Goal: Information Seeking & Learning: Check status

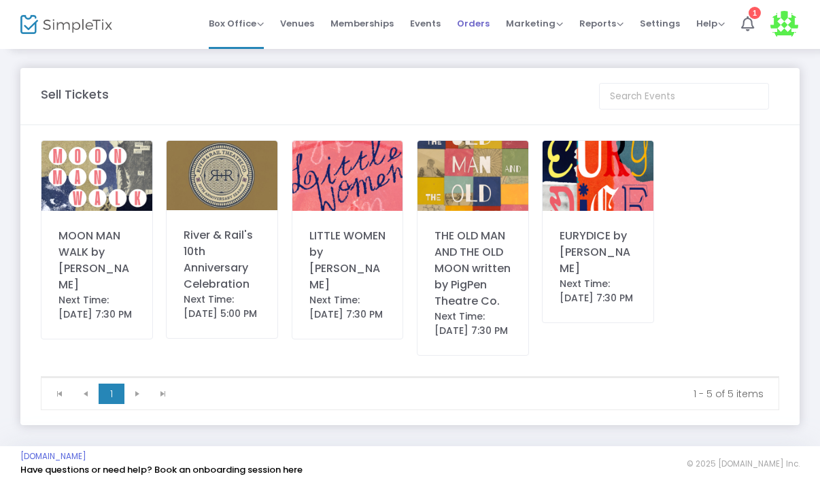
click at [477, 27] on span "Orders" at bounding box center [473, 23] width 33 height 35
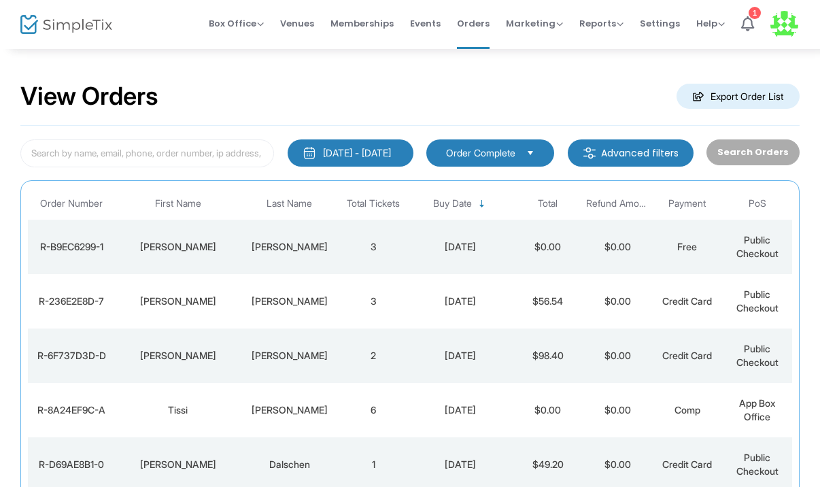
click at [413, 147] on div "[DATE] - [DATE] Last 30 Days [DATE] [DATE] This week This Month Last Month Past…" at bounding box center [351, 152] width 126 height 27
click at [377, 154] on div "1/1/2000 - 8/24/2025" at bounding box center [357, 153] width 68 height 14
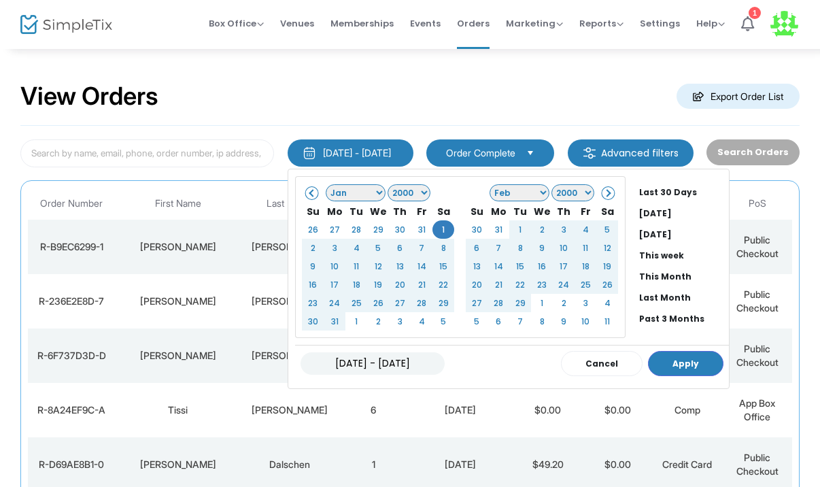
click at [349, 193] on select "Jan Feb Mar Apr May Jun Jul Aug Sep Oct Nov Dec" at bounding box center [356, 192] width 60 height 17
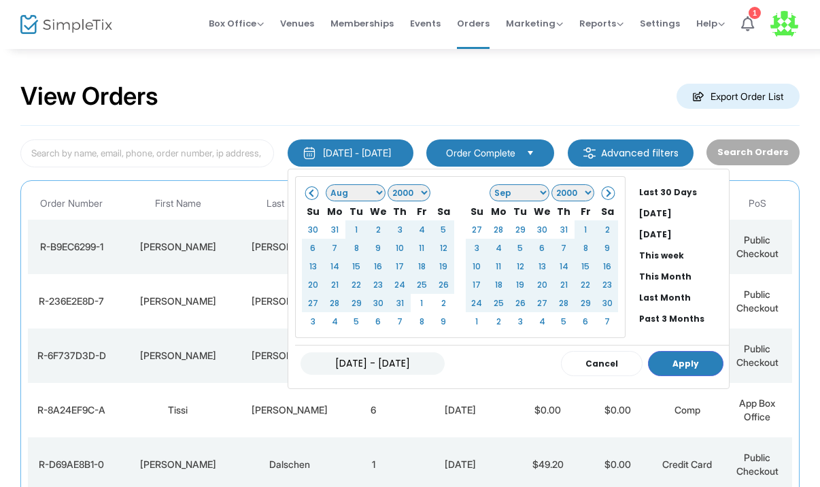
click at [390, 194] on select "1925 1926 1927 1928 1929 1930 1931 1932 1933 1934 1935 1936 1937 1938 1939 1940…" at bounding box center [409, 192] width 43 height 17
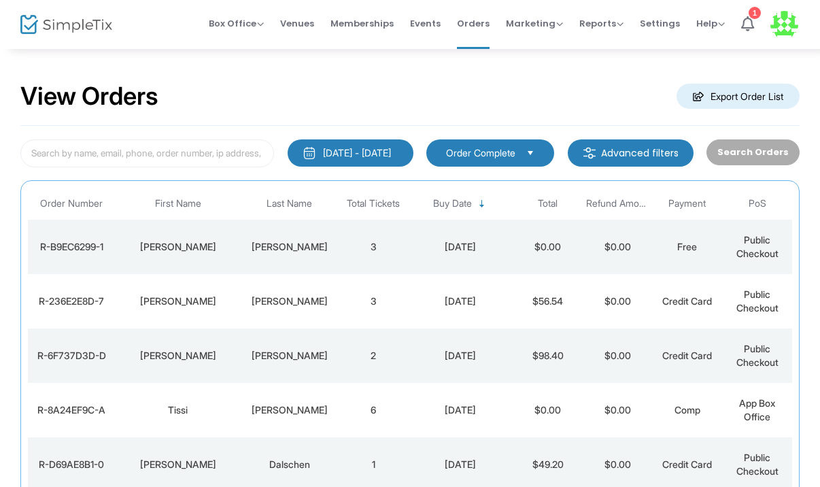
click at [428, 94] on div "View Orders Export Order List" at bounding box center [409, 97] width 779 height 58
click at [399, 130] on div "1/1/2000 - 8/24/2025 Last 30 Days Today Yesterday This week This Month Last Mon…" at bounding box center [409, 413] width 779 height 574
click at [384, 154] on div "1/1/2000 - 8/24/2025" at bounding box center [357, 153] width 68 height 14
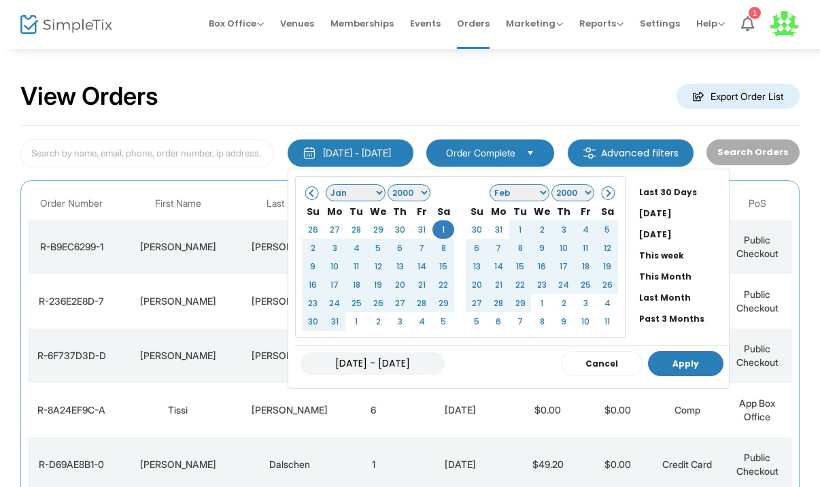
click at [353, 192] on select "Jan Feb Mar Apr May Jun Jul Aug Sep Oct Nov Dec" at bounding box center [356, 192] width 60 height 17
click at [657, 194] on li "Last 30 Days" at bounding box center [681, 192] width 95 height 21
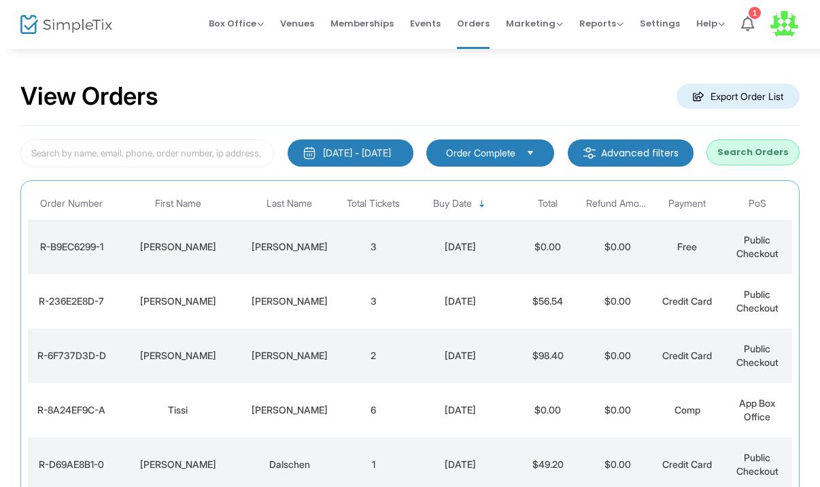
click at [354, 165] on button "7/25/2025 - 8/24/2025" at bounding box center [351, 152] width 126 height 27
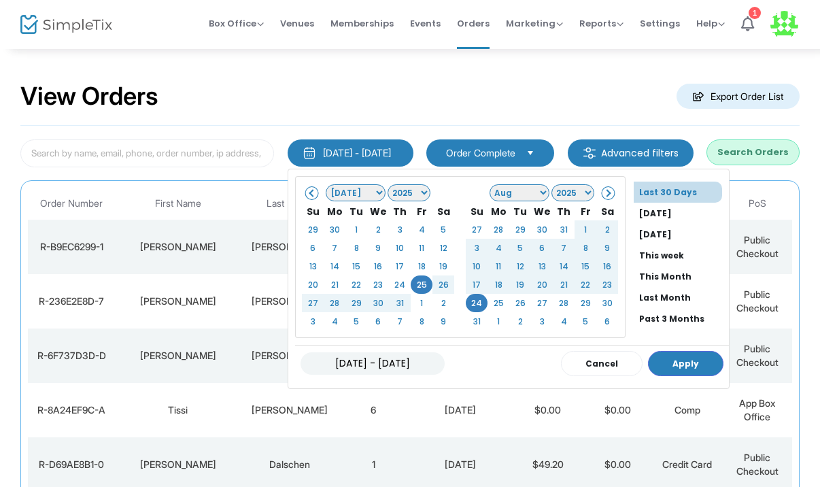
click at [353, 194] on select "Jan Feb Mar Apr May Jun Jul Aug Sep Oct Nov Dec" at bounding box center [356, 192] width 60 height 17
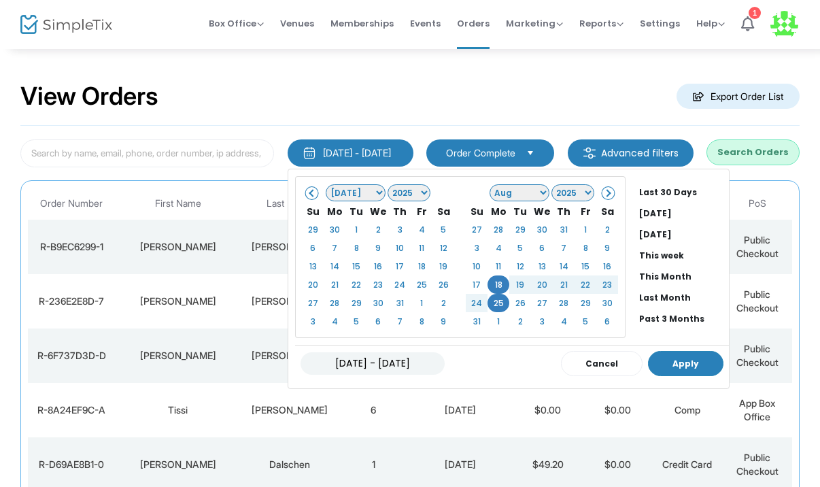
click at [676, 368] on button "Apply" at bounding box center [685, 363] width 75 height 25
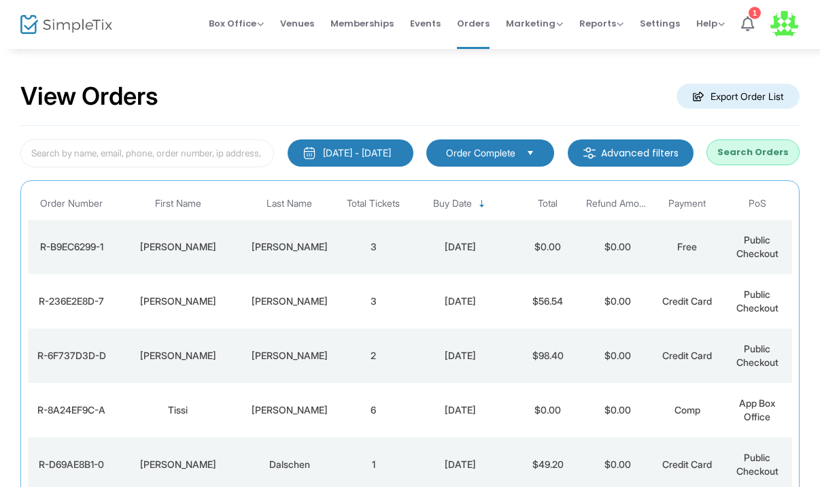
click at [752, 160] on button "Search Orders" at bounding box center [752, 152] width 93 height 26
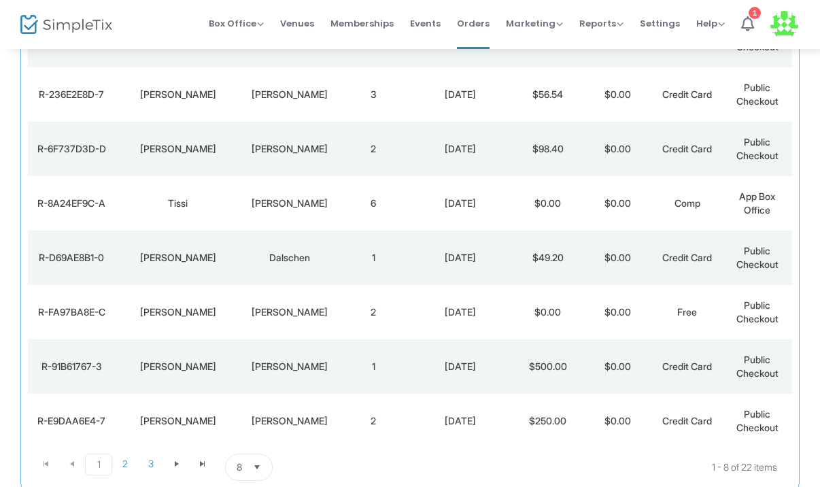
scroll to position [302, 0]
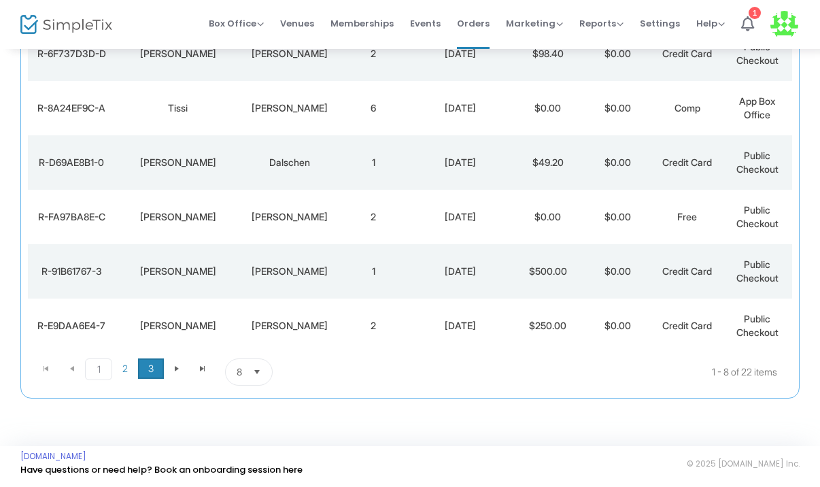
click at [150, 371] on span "3" at bounding box center [151, 368] width 26 height 20
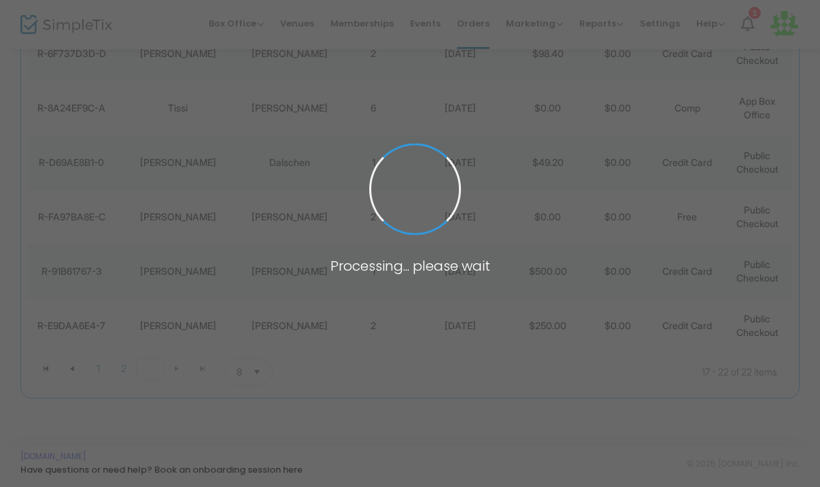
scroll to position [193, 0]
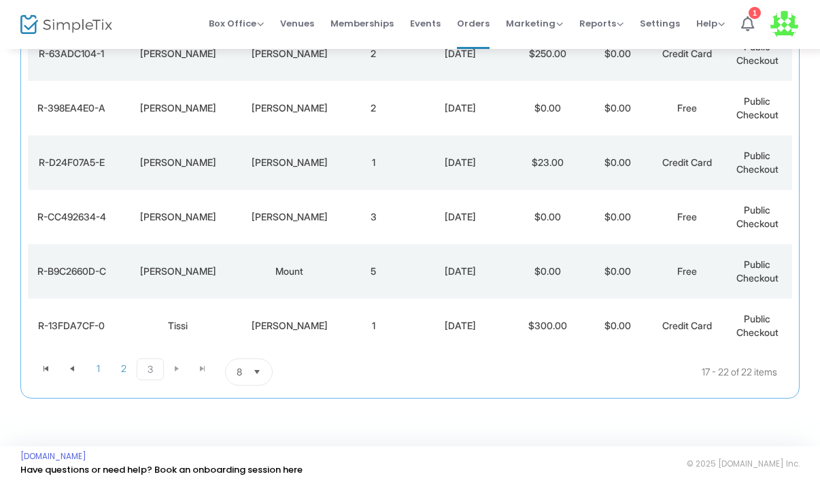
click at [415, 334] on td "8/18/2025" at bounding box center [460, 325] width 105 height 54
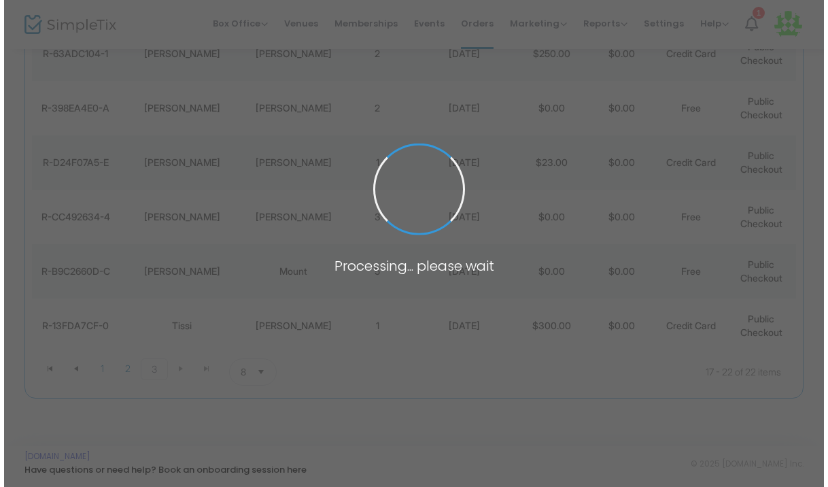
scroll to position [0, 0]
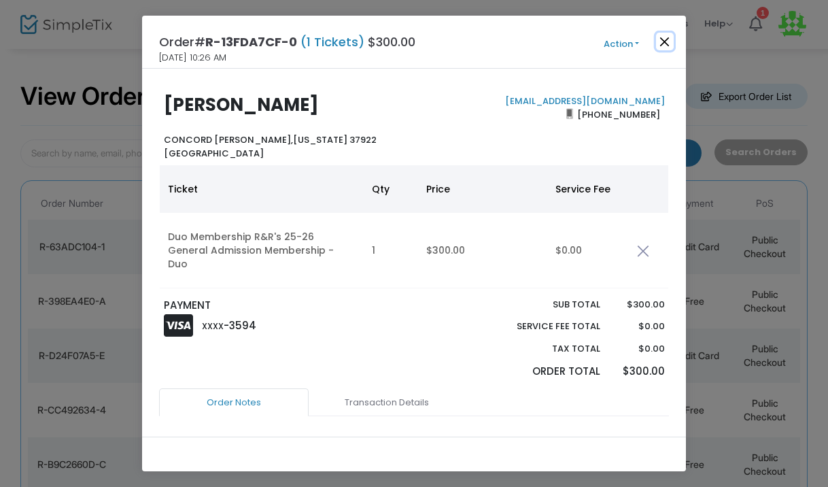
click at [666, 46] on button "Close" at bounding box center [665, 42] width 18 height 18
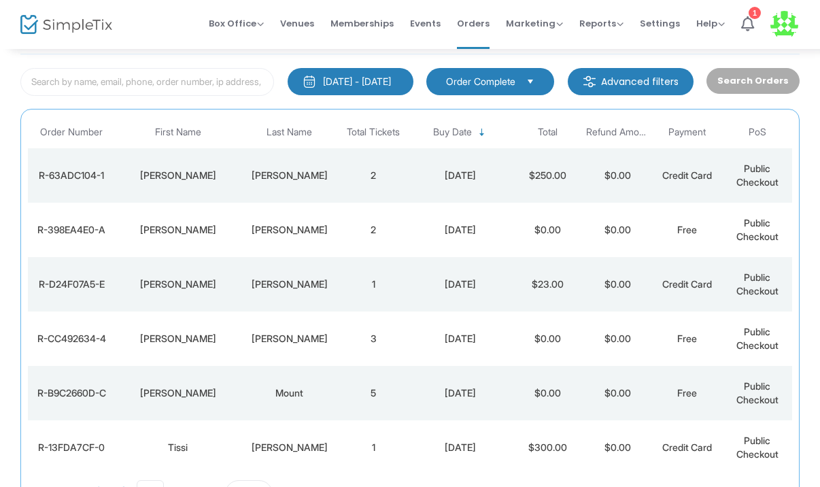
scroll to position [69, 0]
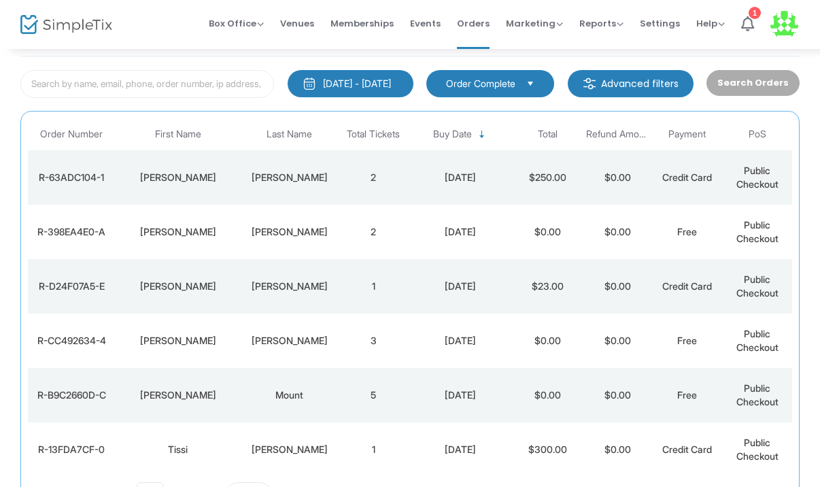
click at [489, 192] on td "8/20/2025" at bounding box center [460, 177] width 105 height 54
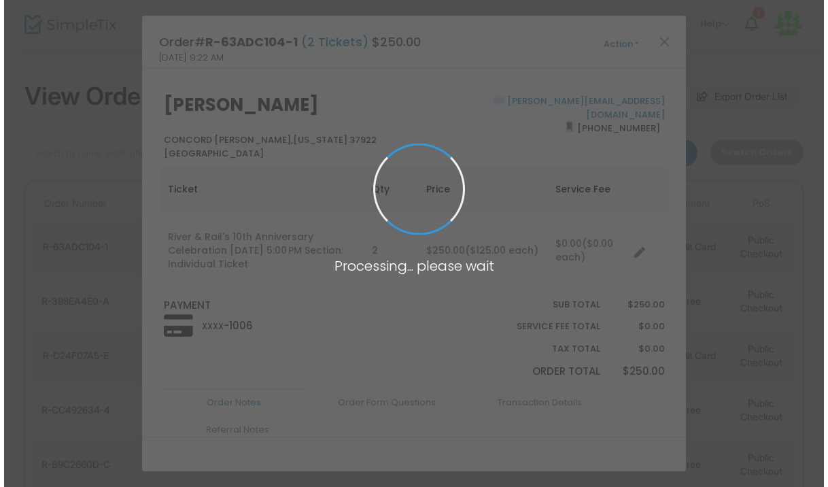
scroll to position [0, 0]
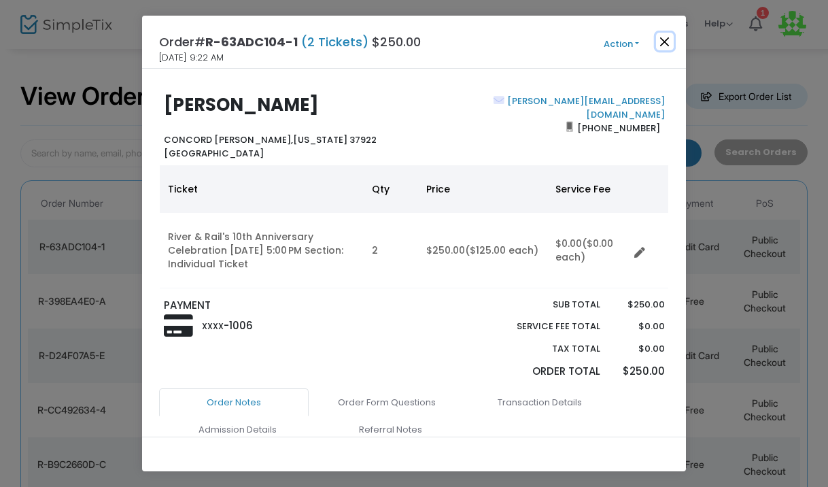
click at [661, 39] on button "Close" at bounding box center [665, 42] width 18 height 18
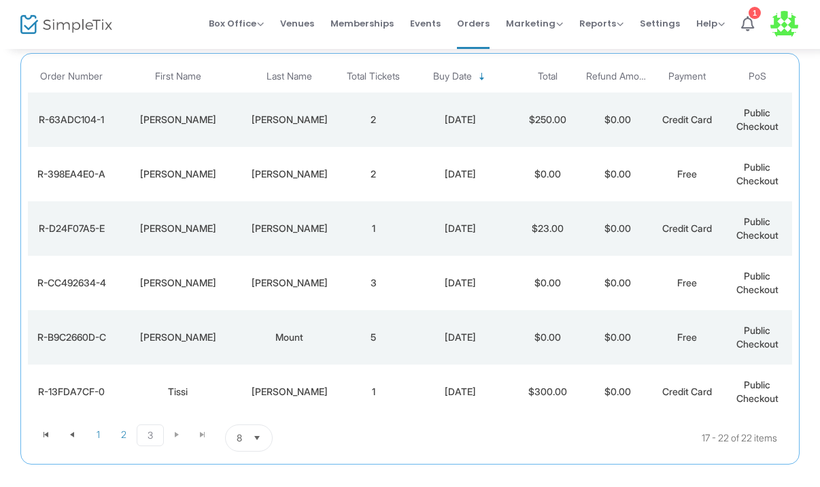
scroll to position [193, 0]
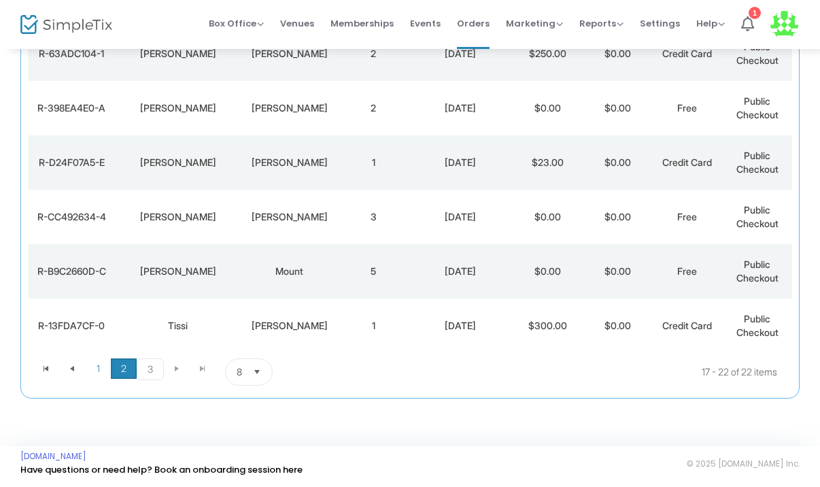
click at [118, 370] on span "2" at bounding box center [124, 368] width 26 height 20
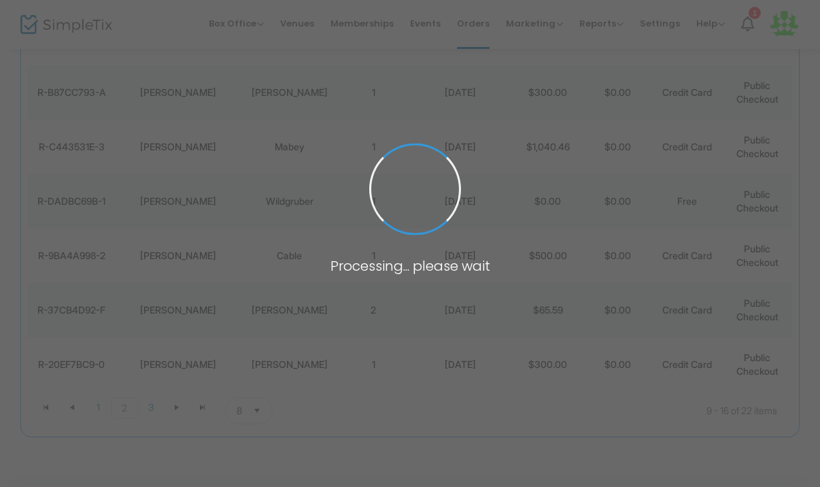
scroll to position [302, 0]
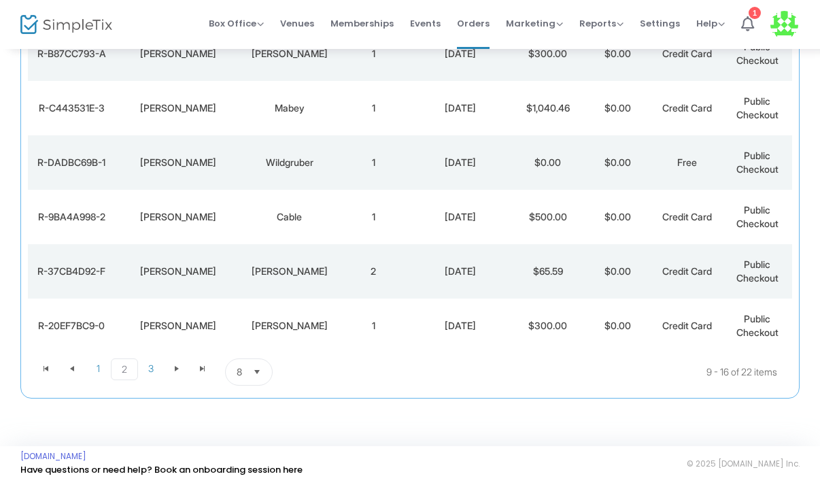
click at [507, 324] on div "8/20/2025" at bounding box center [460, 326] width 98 height 14
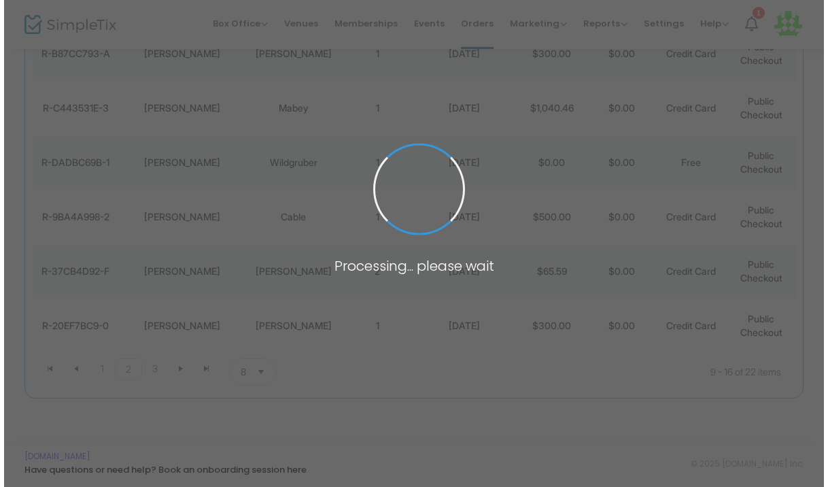
scroll to position [0, 0]
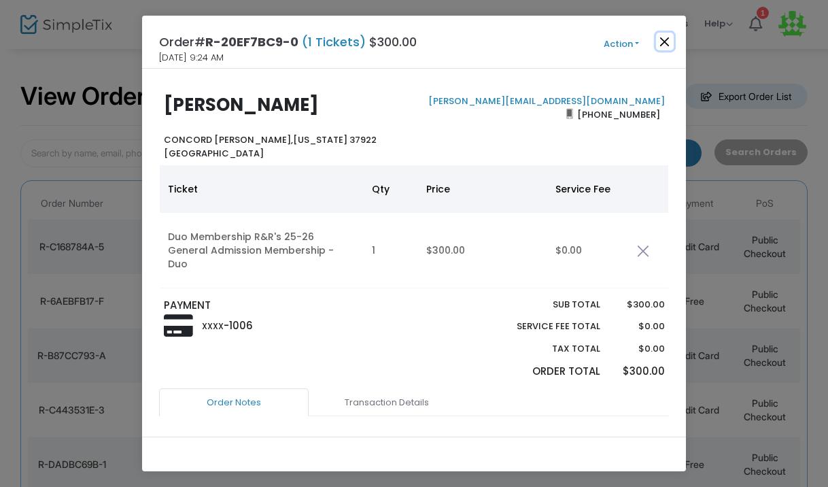
click at [666, 50] on button "Close" at bounding box center [665, 42] width 18 height 18
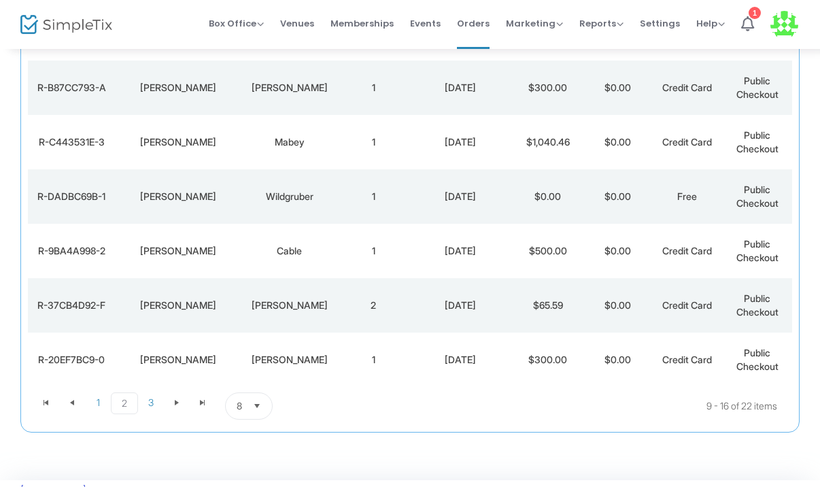
scroll to position [265, 0]
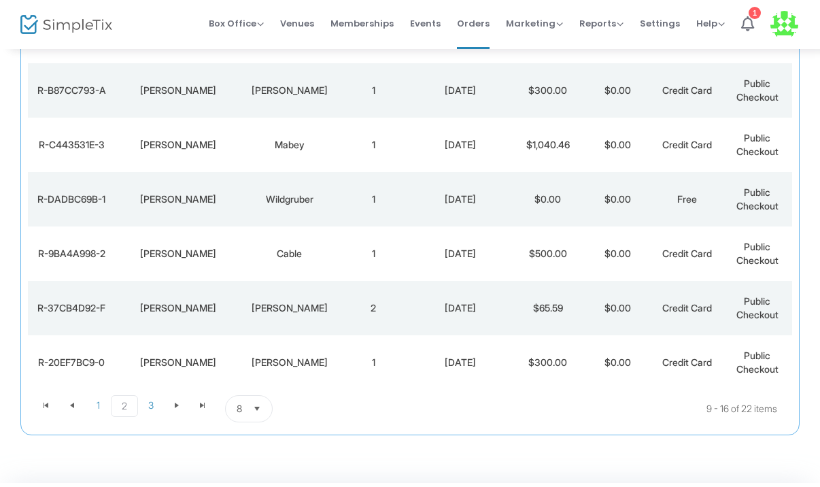
click at [453, 263] on td "8/20/2025" at bounding box center [460, 253] width 105 height 54
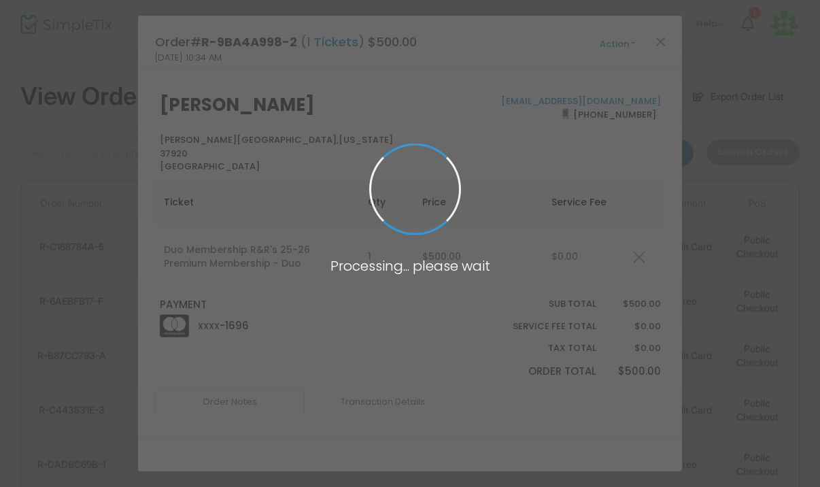
scroll to position [0, 0]
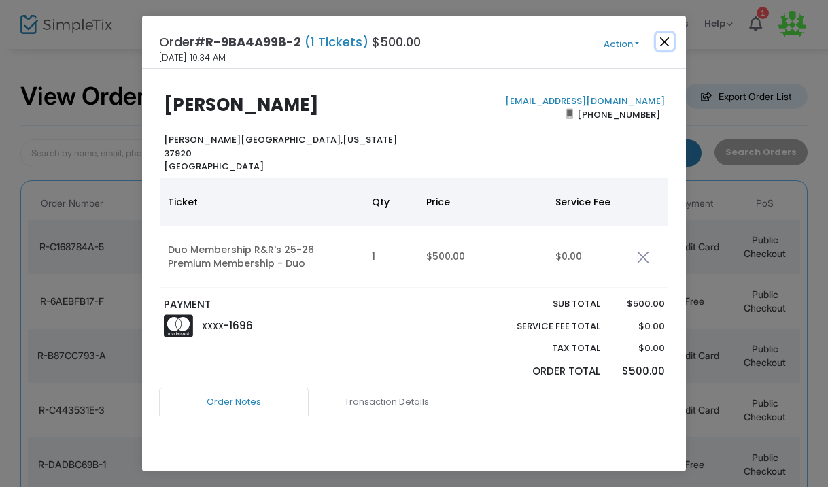
click at [661, 42] on button "Close" at bounding box center [665, 42] width 18 height 18
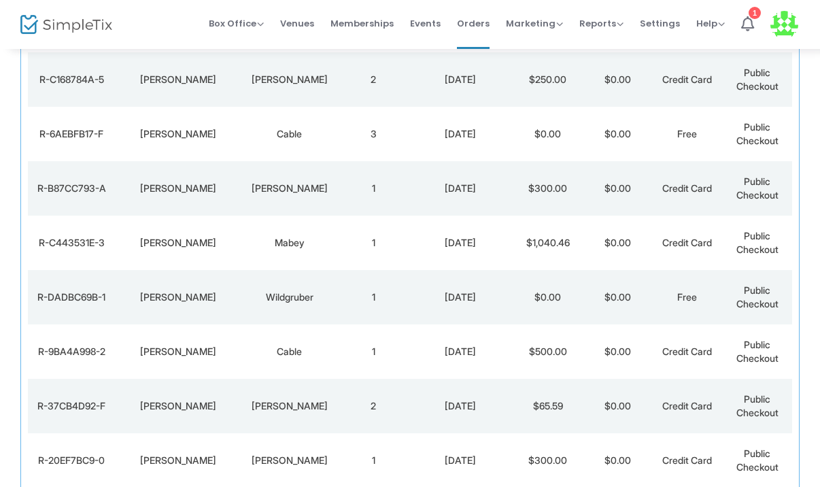
scroll to position [168, 0]
click at [416, 258] on td "8/20/2025" at bounding box center [460, 242] width 105 height 54
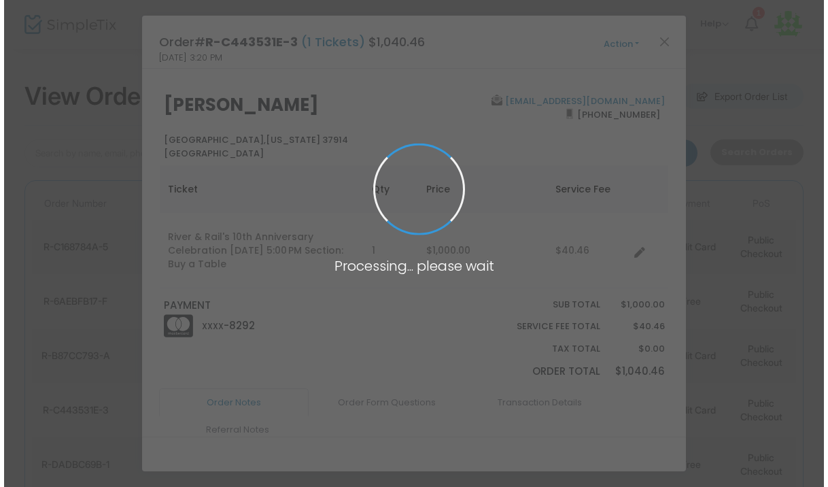
scroll to position [0, 0]
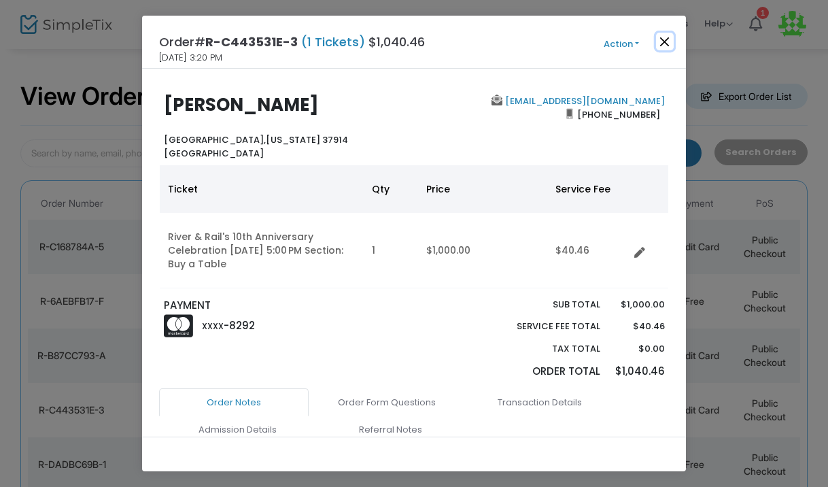
click at [668, 37] on button "Close" at bounding box center [665, 42] width 18 height 18
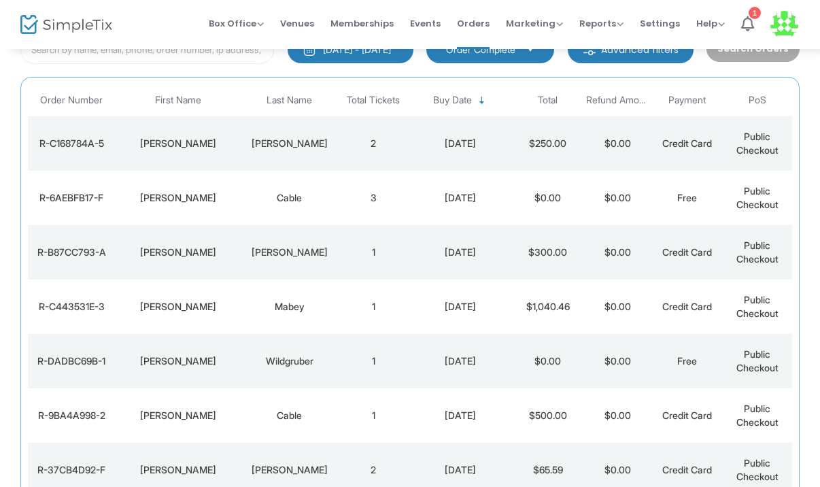
scroll to position [97, 0]
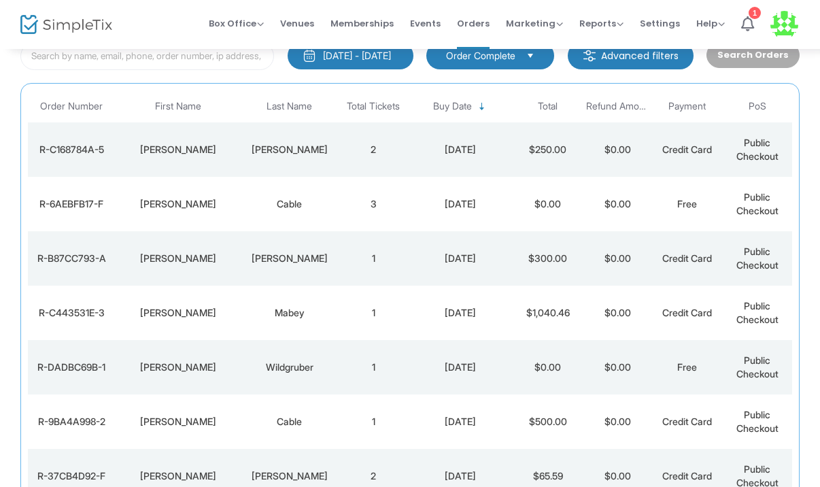
click at [420, 254] on div "8/20/2025" at bounding box center [460, 259] width 98 height 14
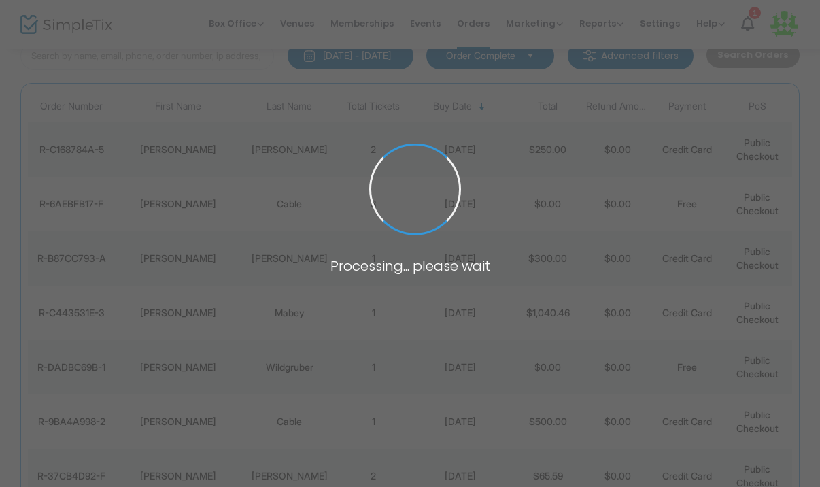
scroll to position [0, 0]
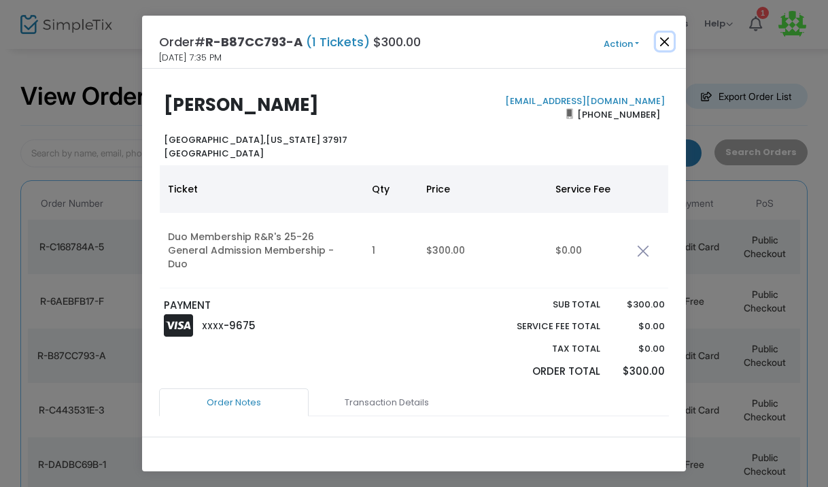
click at [669, 40] on button "Close" at bounding box center [665, 42] width 18 height 18
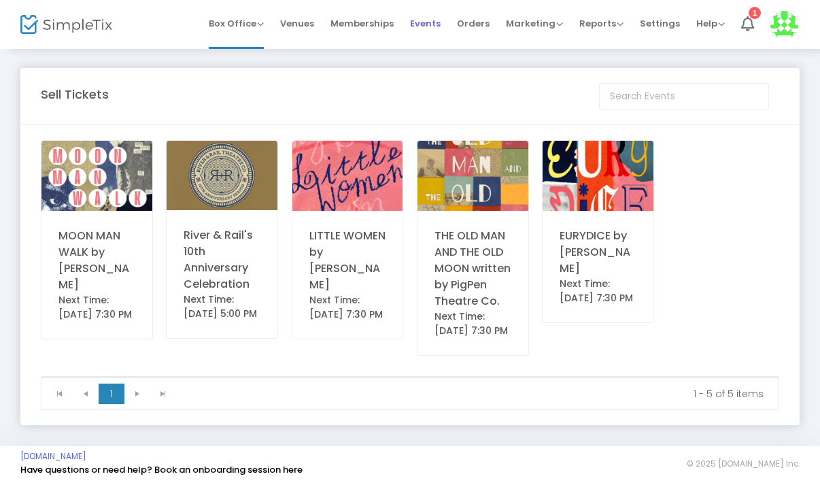
click at [435, 22] on span "Events" at bounding box center [425, 23] width 31 height 35
